Goal: Navigation & Orientation: Find specific page/section

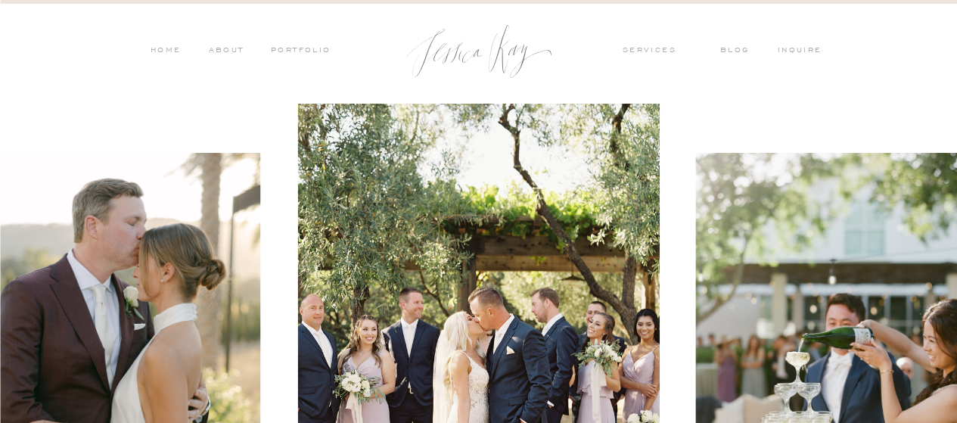
click at [282, 54] on nav "PORTFOLIO" at bounding box center [300, 52] width 63 height 14
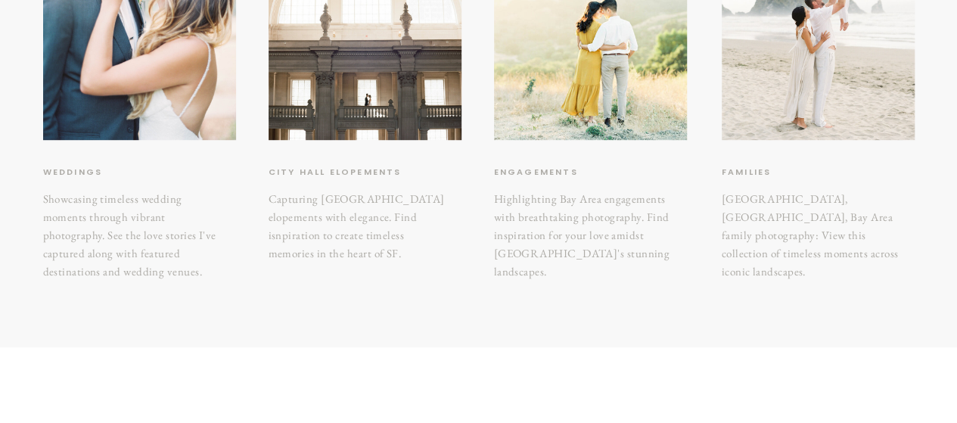
scroll to position [413, 0]
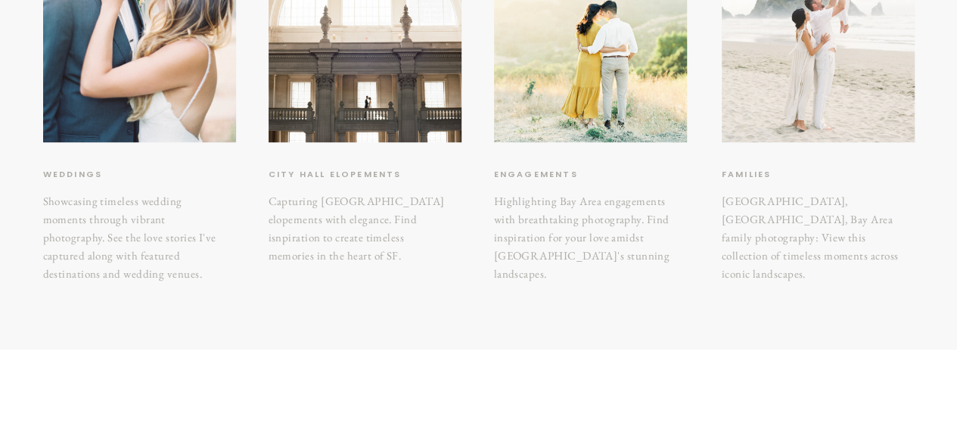
click at [786, 73] on div at bounding box center [818, 13] width 193 height 257
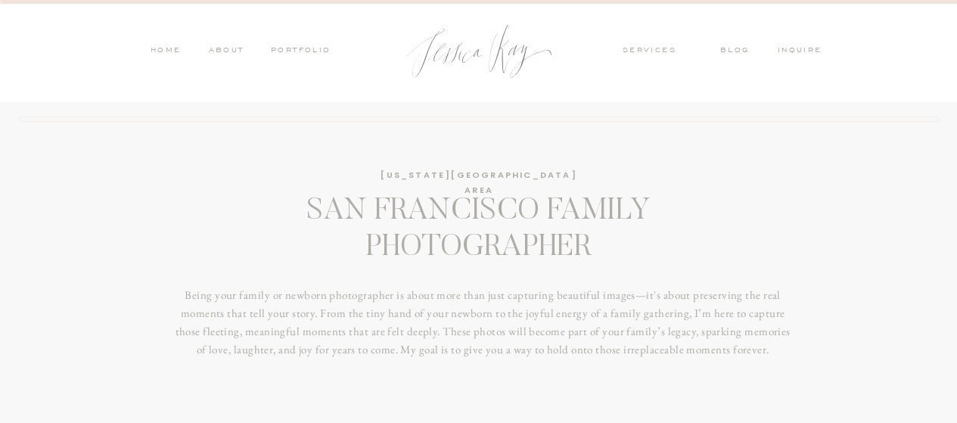
click at [736, 52] on nav "blog" at bounding box center [739, 52] width 39 height 14
